Goal: Complete application form

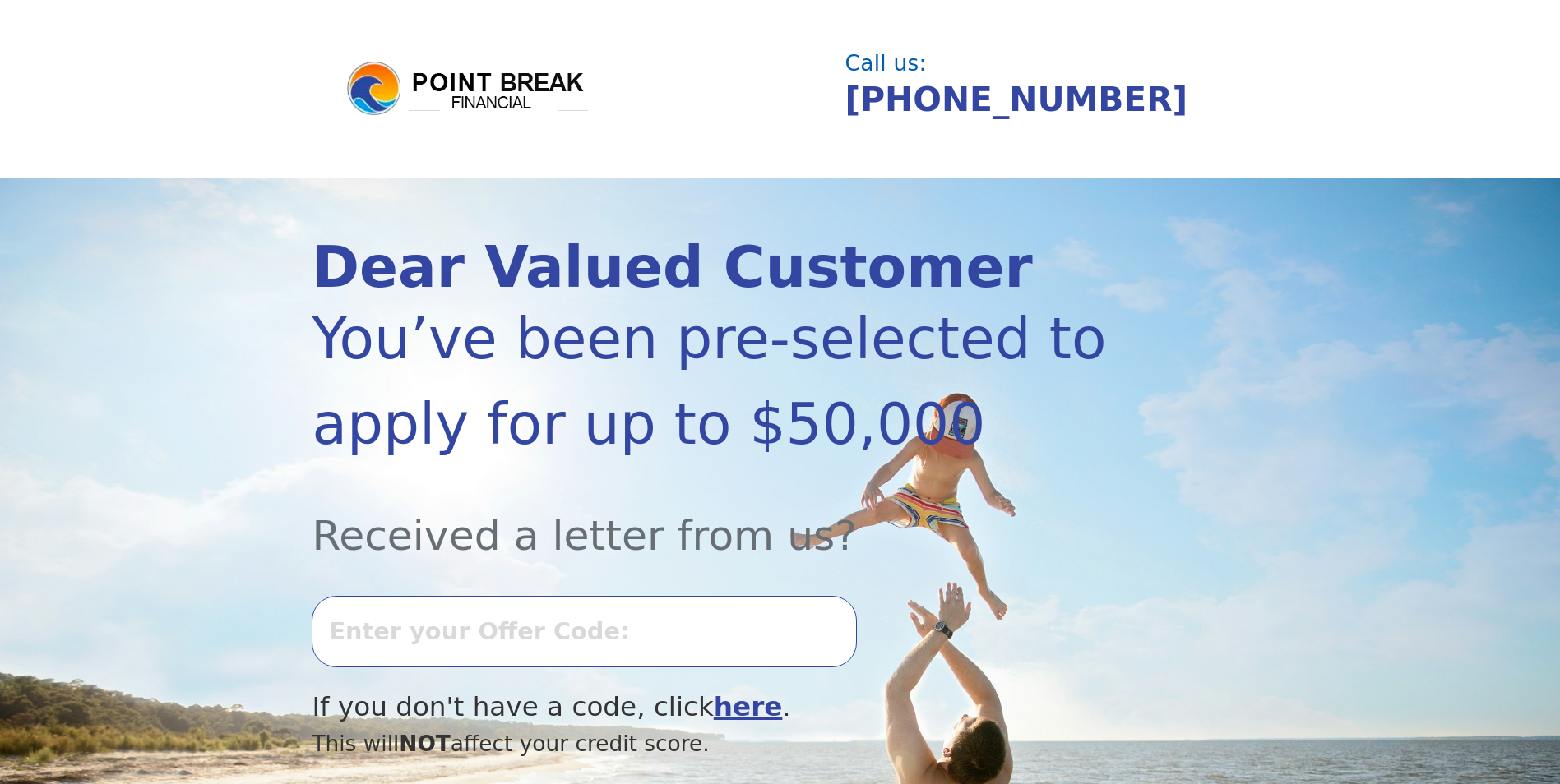
click at [435, 611] on input "text" at bounding box center [584, 631] width 544 height 71
type input "0827L-977190"
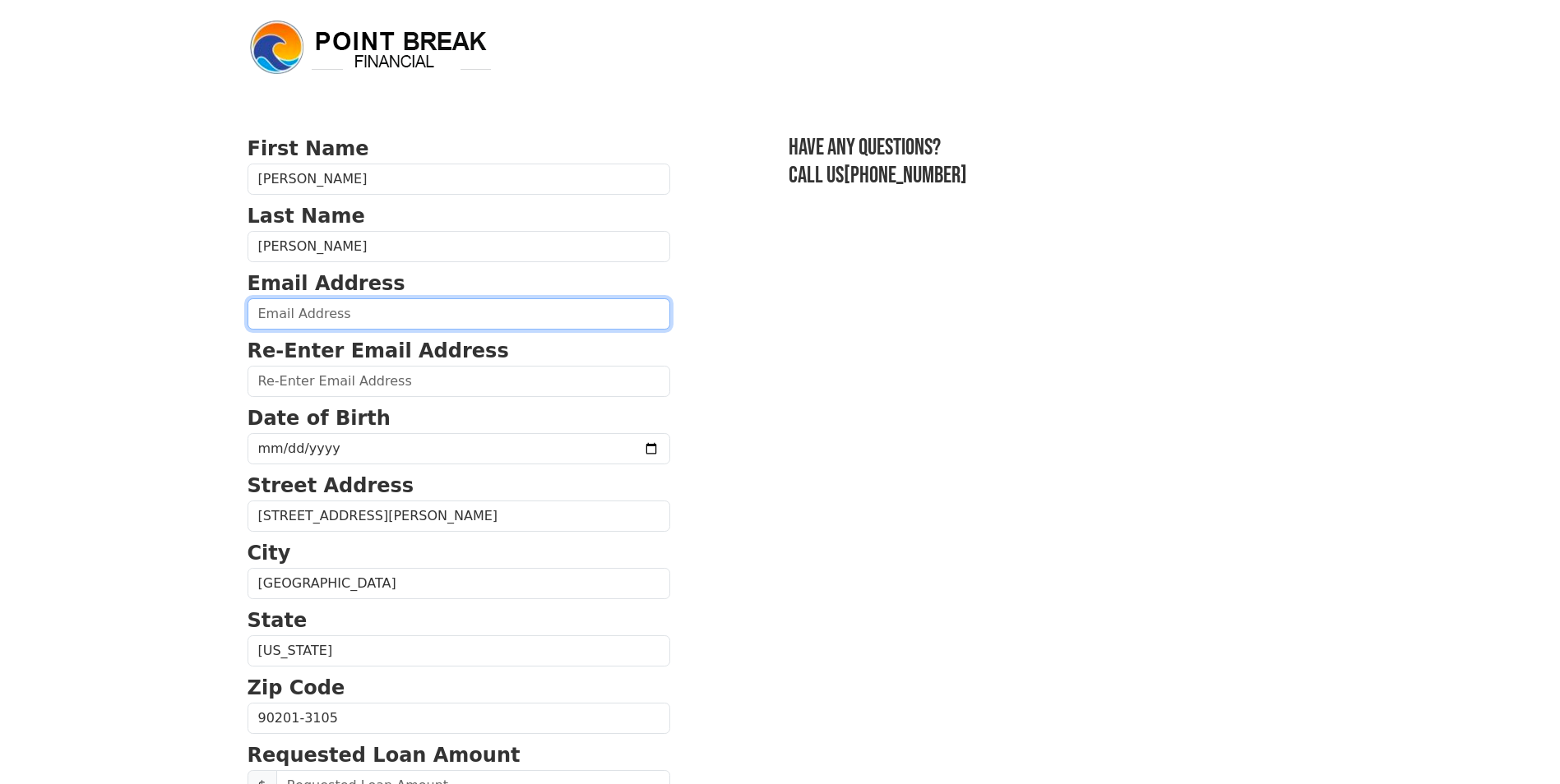
click at [476, 318] on input "email" at bounding box center [459, 314] width 422 height 31
type input "[EMAIL_ADDRESS][DOMAIN_NAME]"
type input "[PHONE_NUMBER]"
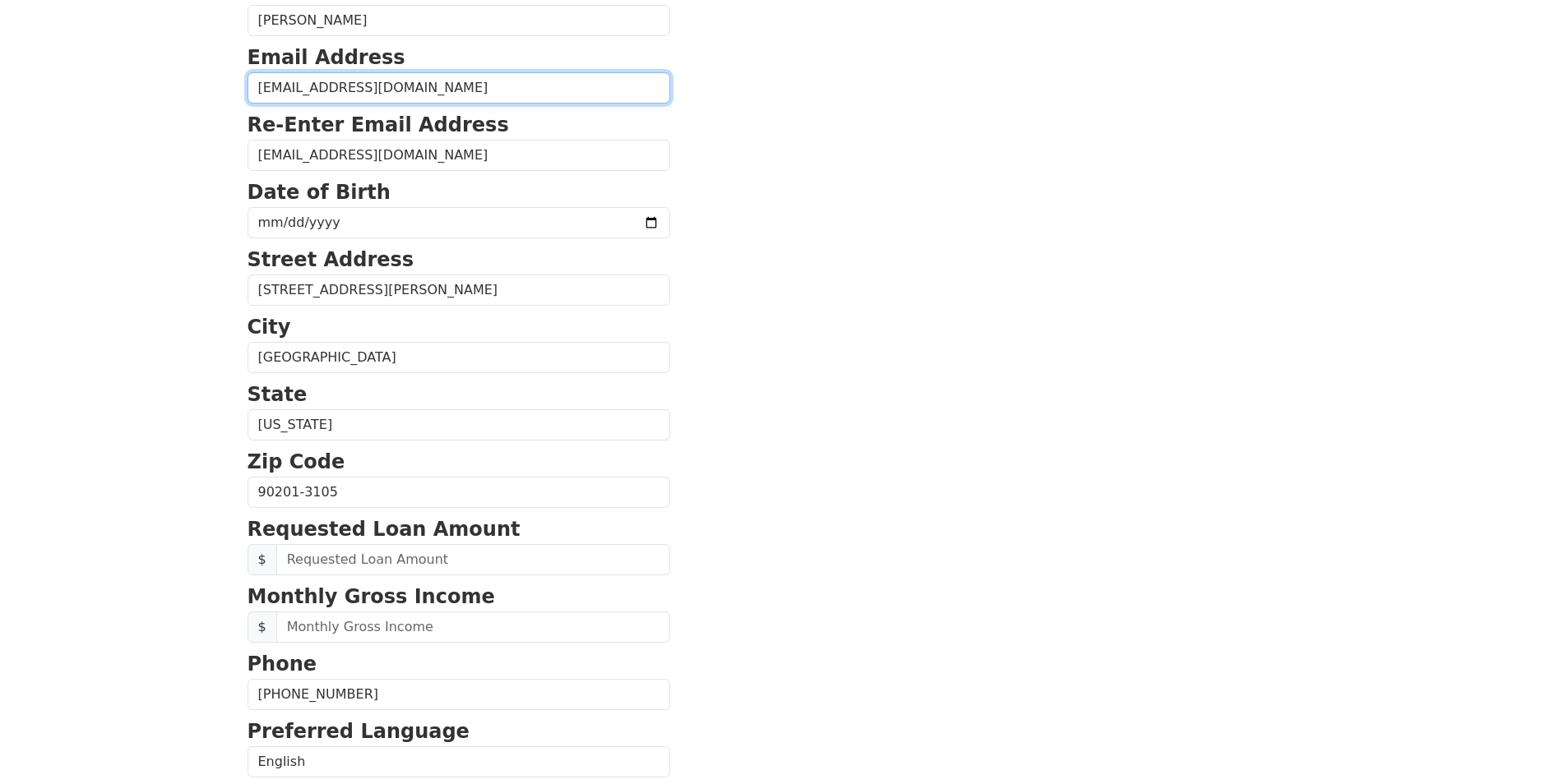
scroll to position [196, 0]
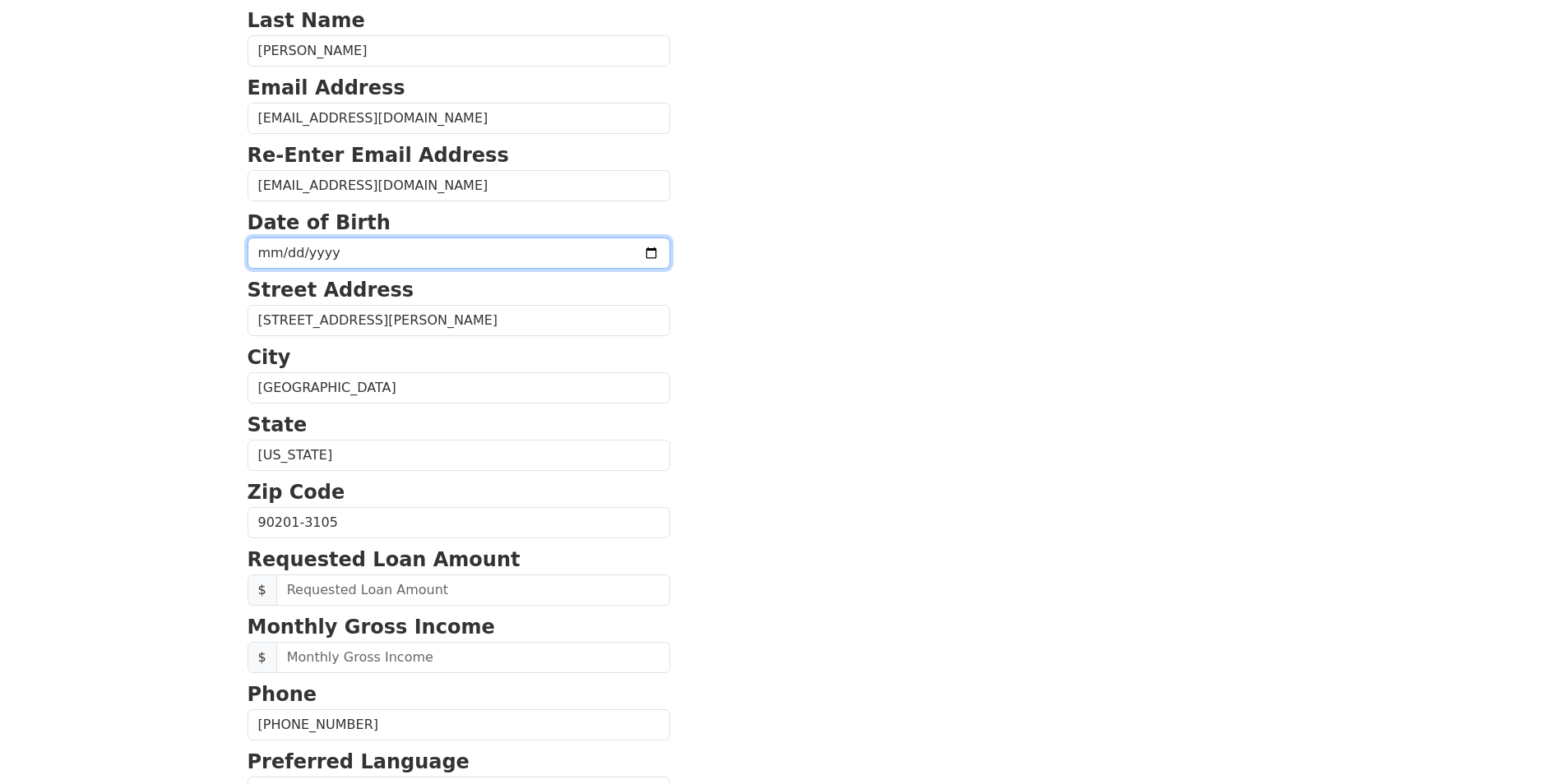
click at [351, 256] on input "date" at bounding box center [459, 253] width 422 height 31
type input "[DATE]"
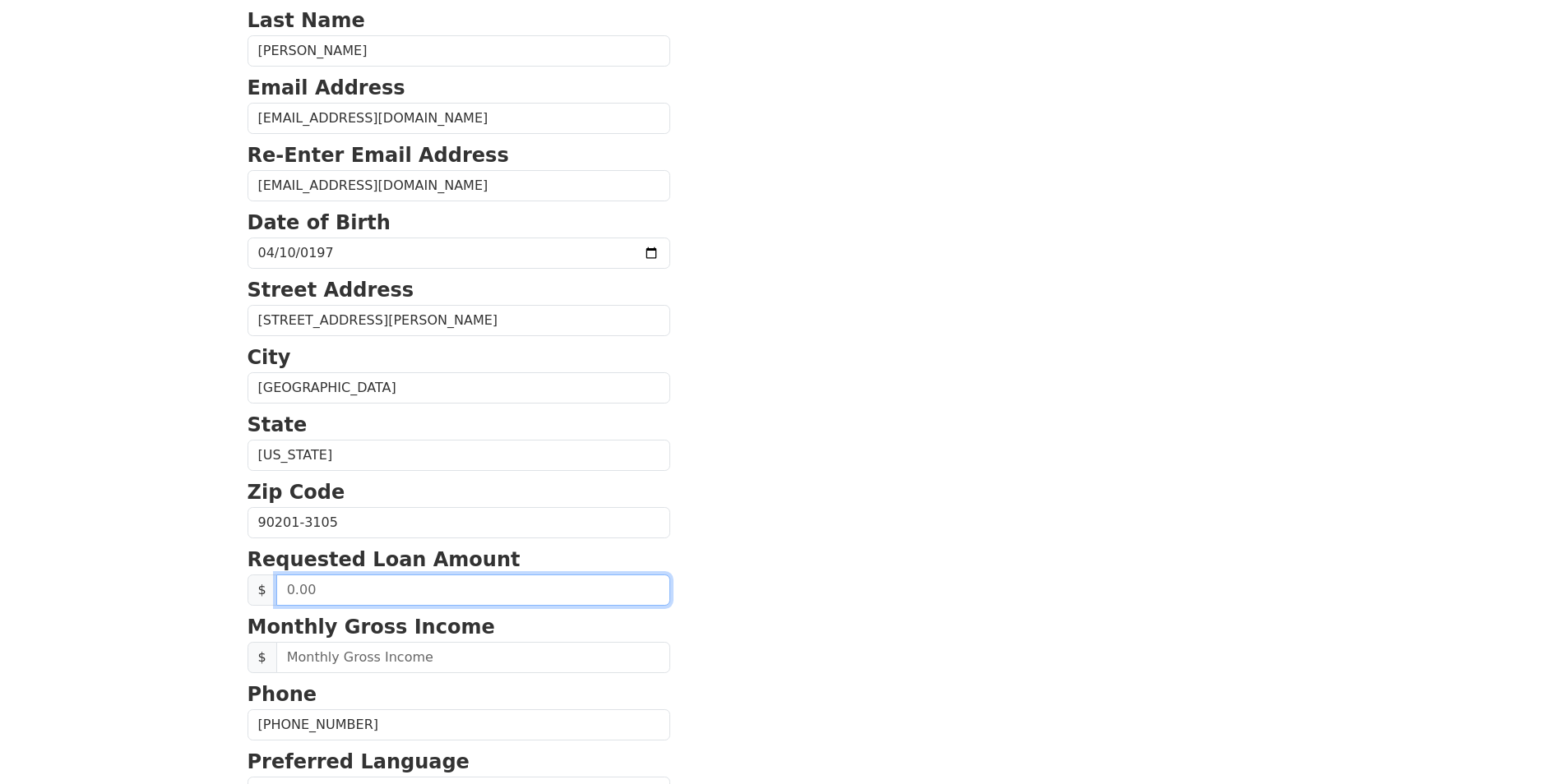
click at [394, 591] on input "text" at bounding box center [473, 590] width 394 height 31
type input "5,000.00"
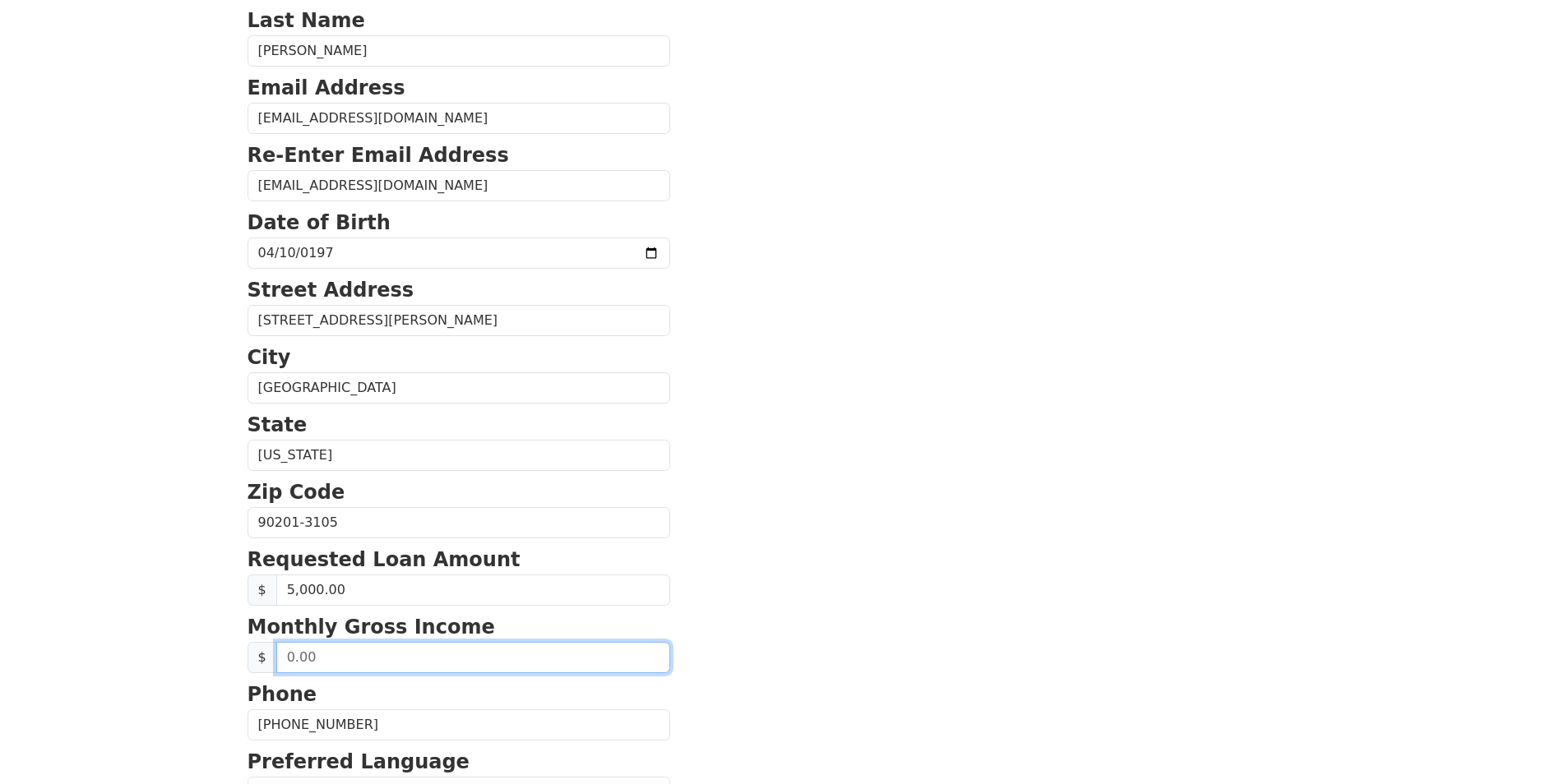
click at [363, 662] on input "text" at bounding box center [473, 657] width 394 height 31
type input "65,000.00"
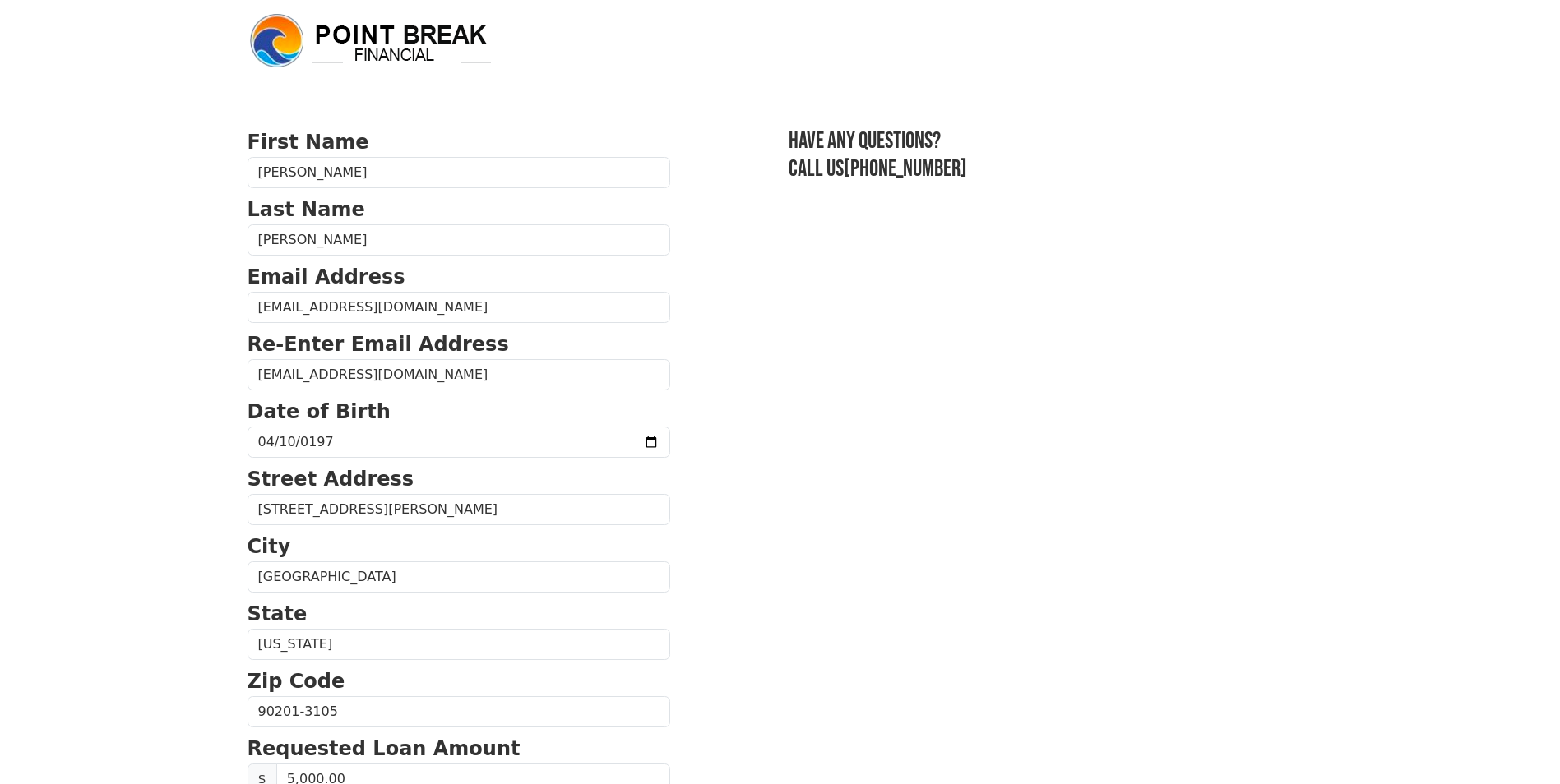
scroll to position [0, 0]
